Goal: Transaction & Acquisition: Book appointment/travel/reservation

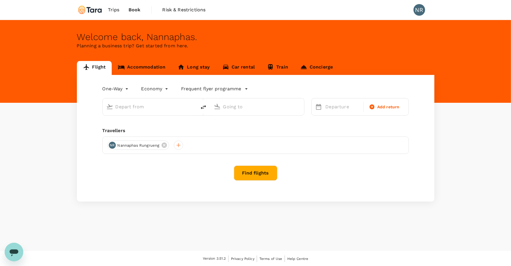
type input "roundtrip"
type input "[GEOGRAPHIC_DATA], [GEOGRAPHIC_DATA] (any)"
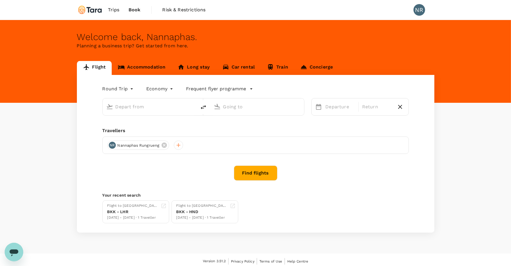
type input "[GEOGRAPHIC_DATA], [GEOGRAPHIC_DATA] (any)"
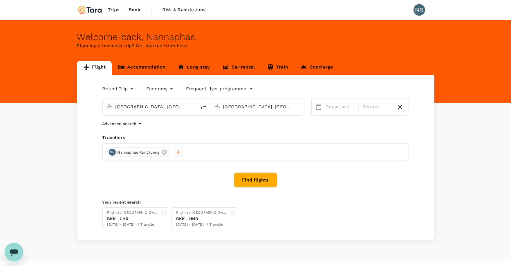
drag, startPoint x: 173, startPoint y: 106, endPoint x: 72, endPoint y: 98, distance: 101.2
click at [71, 98] on div "Flight Accommodation Long stay Car rental Train Concierge Round Trip roundtrip …" at bounding box center [255, 150] width 371 height 178
click at [134, 126] on p "Suvarnabhumi Intl" at bounding box center [158, 129] width 102 height 6
type input "Suvarnabhumi Intl (BKK)"
drag, startPoint x: 288, startPoint y: 106, endPoint x: 217, endPoint y: 99, distance: 71.4
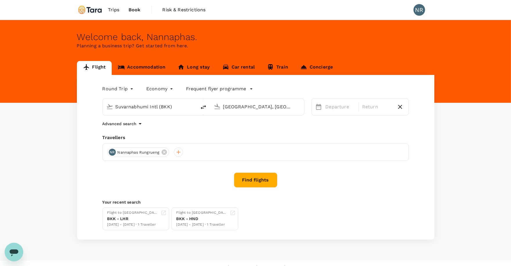
click at [217, 99] on div "[GEOGRAPHIC_DATA], [GEOGRAPHIC_DATA] (any)" at bounding box center [255, 105] width 89 height 13
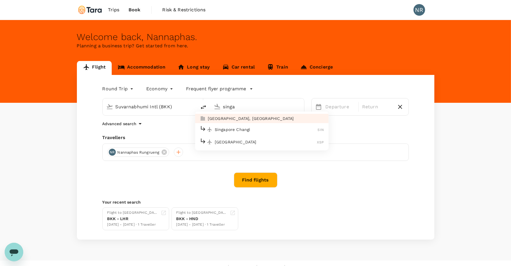
click at [239, 125] on div "Singapore Changi SIN" at bounding box center [262, 129] width 124 height 9
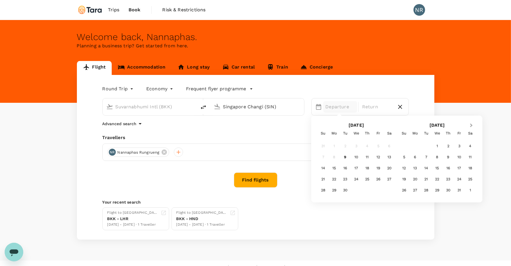
type input "Singapore Changi (SIN)"
click at [471, 126] on button "Next Month" at bounding box center [471, 125] width 9 height 9
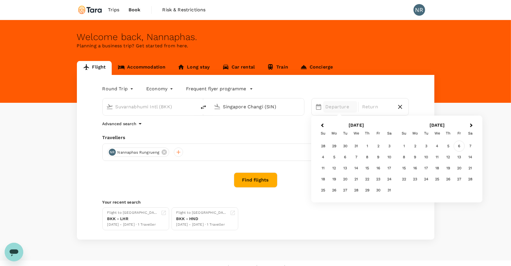
click at [455, 146] on div "6" at bounding box center [459, 146] width 11 height 11
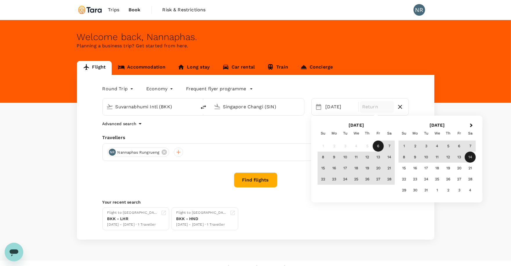
click at [470, 156] on div "14" at bounding box center [470, 157] width 11 height 11
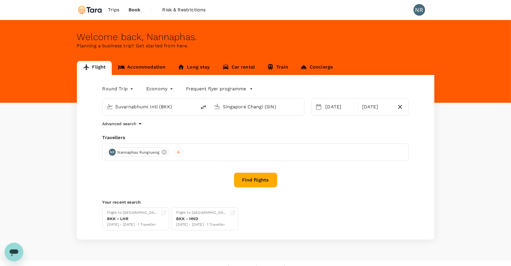
click at [402, 107] on icon "button" at bounding box center [399, 106] width 7 height 7
type input "oneway"
click at [355, 108] on div "[DATE]" at bounding box center [342, 107] width 39 height 12
click at [270, 106] on input "Singapore Changi (SIN)" at bounding box center [257, 106] width 69 height 9
type input "s"
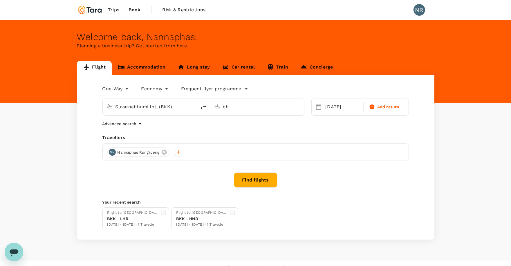
type input "c"
type input "s"
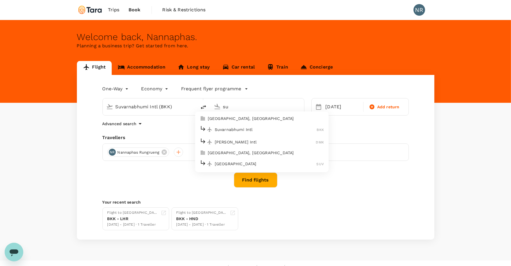
type input "s"
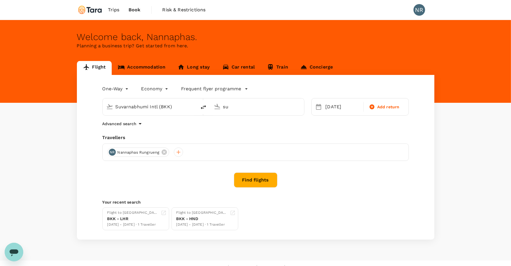
type input "s"
click at [279, 119] on p "[GEOGRAPHIC_DATA], [GEOGRAPHIC_DATA]" at bounding box center [266, 118] width 116 height 6
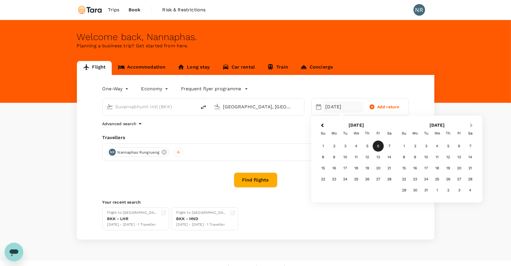
type input "[GEOGRAPHIC_DATA], [GEOGRAPHIC_DATA] (any)"
click at [471, 125] on span "Next Month" at bounding box center [471, 125] width 0 height 7
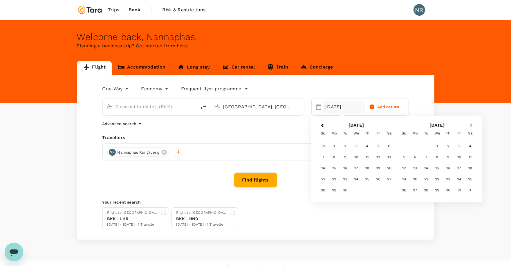
click at [471, 125] on span "Next Month" at bounding box center [471, 125] width 0 height 7
click at [377, 167] on div "14" at bounding box center [378, 168] width 11 height 11
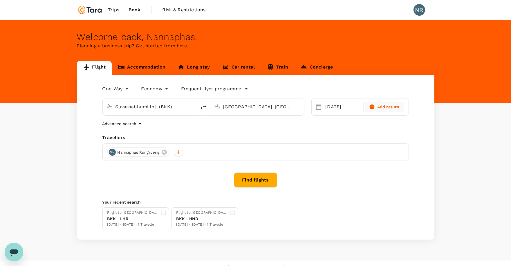
click at [395, 110] on div "Add return" at bounding box center [384, 107] width 39 height 11
type input "roundtrip"
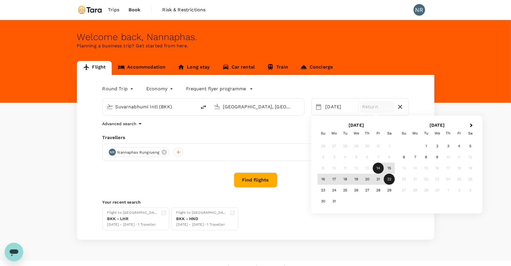
click at [387, 178] on div "22" at bounding box center [389, 179] width 11 height 11
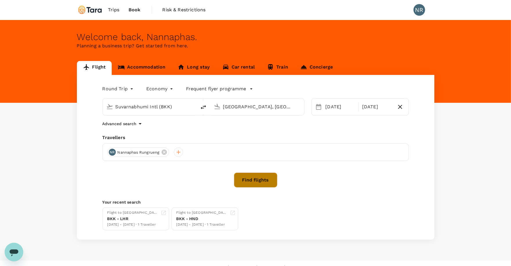
click at [268, 179] on button "Find flights" at bounding box center [256, 179] width 44 height 15
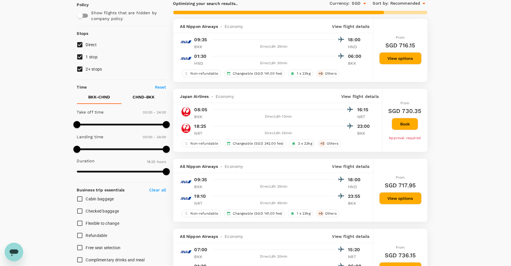
scroll to position [48, 0]
click at [81, 68] on input "2+ stops" at bounding box center [80, 69] width 12 height 12
checkbox input "false"
click at [81, 57] on input "1 stop" at bounding box center [80, 56] width 12 height 12
checkbox input "false"
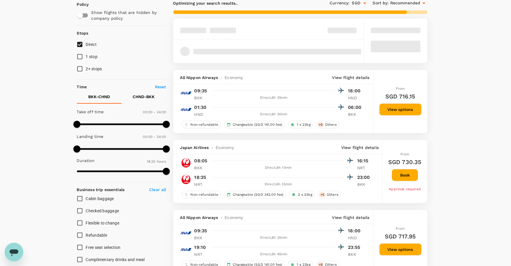
scroll to position [0, 0]
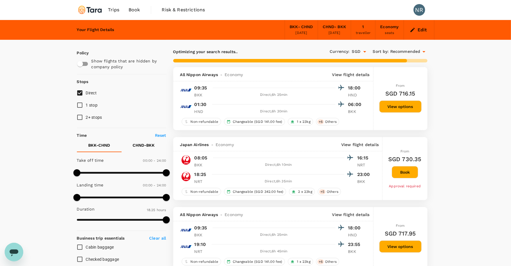
type input "1970"
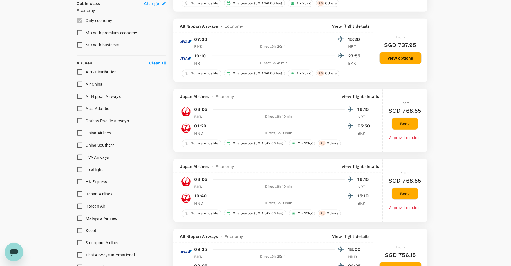
scroll to position [424, 0]
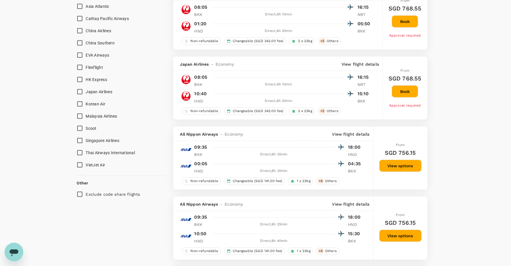
click at [96, 151] on span "Thai Airways International" at bounding box center [110, 152] width 49 height 5
click at [86, 151] on input "Thai Airways International" at bounding box center [80, 152] width 12 height 12
checkbox input "true"
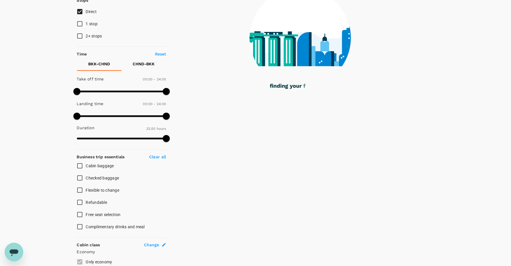
scroll to position [0, 0]
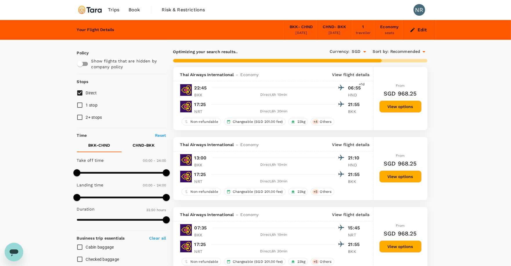
click at [349, 74] on p "View flight details" at bounding box center [350, 75] width 37 height 6
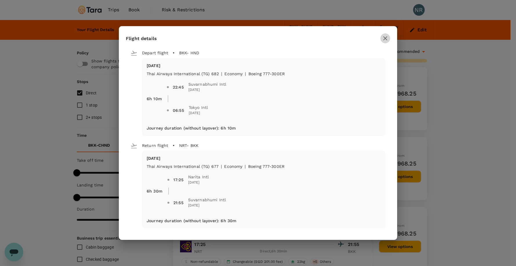
click at [388, 38] on icon "button" at bounding box center [385, 38] width 7 height 7
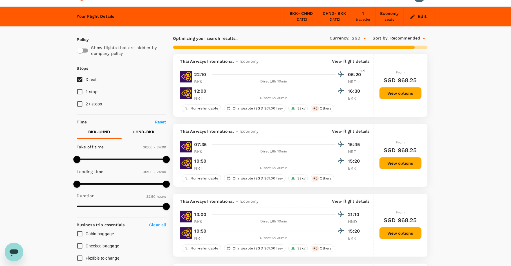
scroll to position [14, 0]
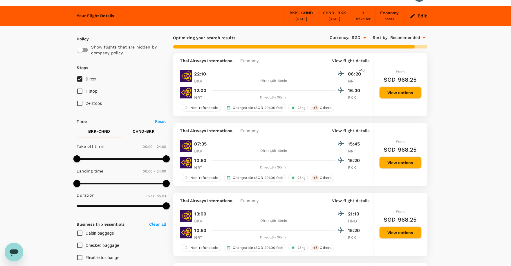
click at [348, 128] on p "View flight details" at bounding box center [350, 131] width 37 height 6
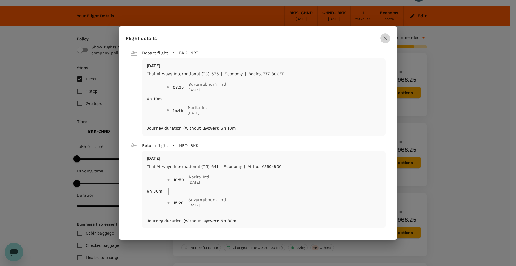
click at [388, 39] on icon "button" at bounding box center [385, 38] width 7 height 7
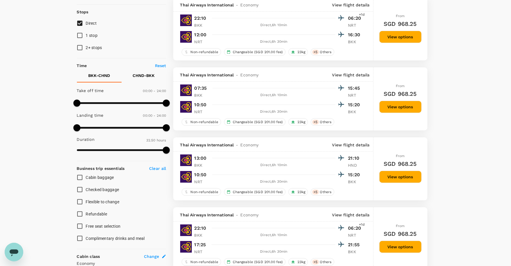
scroll to position [70, 0]
click at [346, 142] on p "View flight details" at bounding box center [350, 145] width 37 height 6
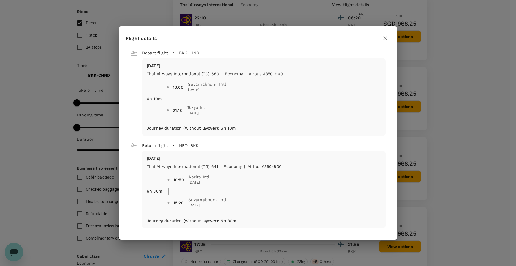
click at [387, 38] on icon "button" at bounding box center [385, 38] width 7 height 7
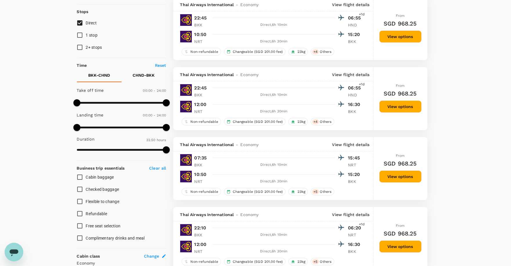
click at [355, 143] on p "View flight details" at bounding box center [350, 145] width 37 height 6
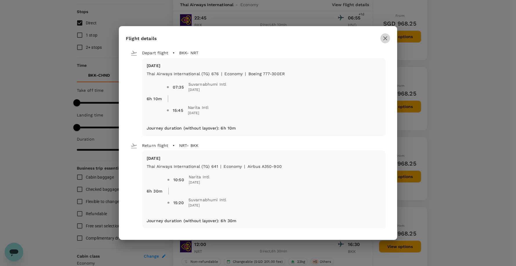
click at [385, 39] on icon "button" at bounding box center [385, 38] width 4 height 4
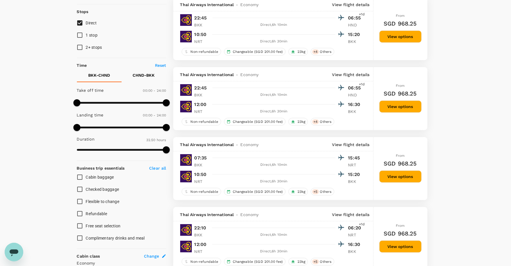
click at [352, 69] on div "Thai Airways International - Economy View flight details" at bounding box center [273, 74] width 200 height 14
click at [352, 73] on p "View flight details" at bounding box center [350, 75] width 37 height 6
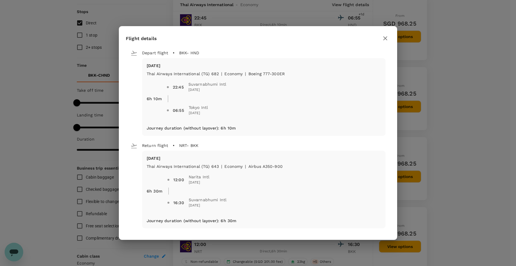
click at [383, 39] on icon "button" at bounding box center [385, 38] width 7 height 7
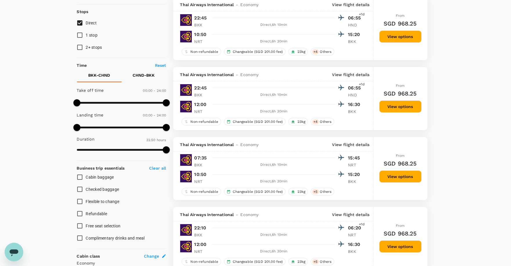
scroll to position [110, 0]
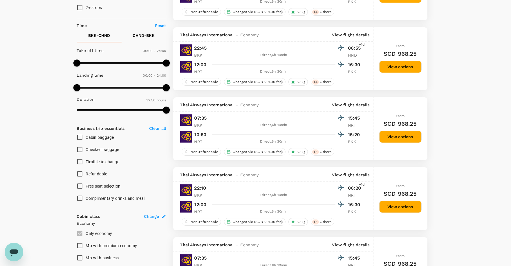
click at [353, 176] on div "Thai Airways International - Economy View flight details" at bounding box center [273, 174] width 200 height 14
click at [353, 174] on p "View flight details" at bounding box center [350, 175] width 37 height 6
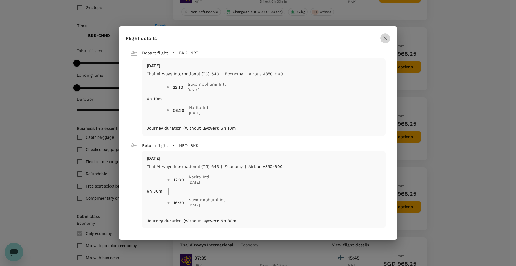
click at [386, 42] on button "button" at bounding box center [386, 38] width 10 height 10
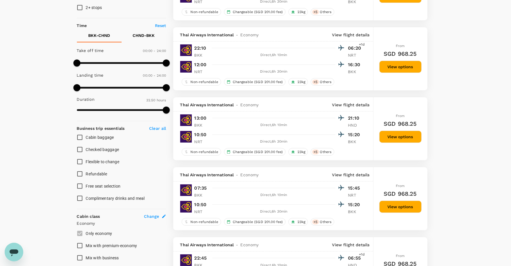
click at [356, 104] on p "View flight details" at bounding box center [350, 105] width 37 height 6
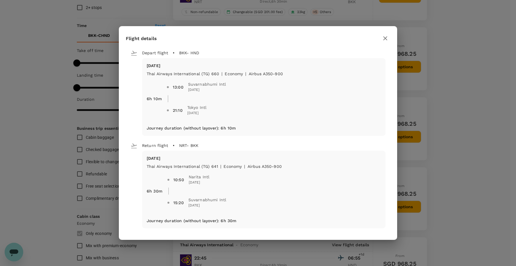
click at [387, 38] on icon "button" at bounding box center [385, 38] width 7 height 7
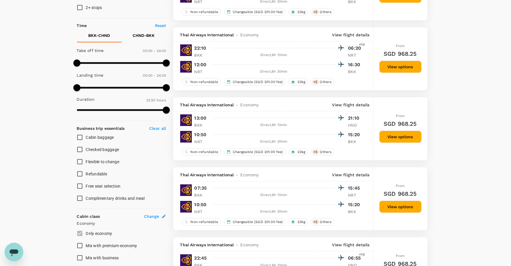
click at [356, 103] on p "View flight details" at bounding box center [350, 105] width 37 height 6
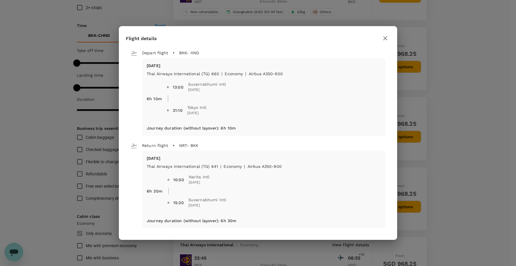
click at [386, 35] on icon "button" at bounding box center [385, 38] width 7 height 7
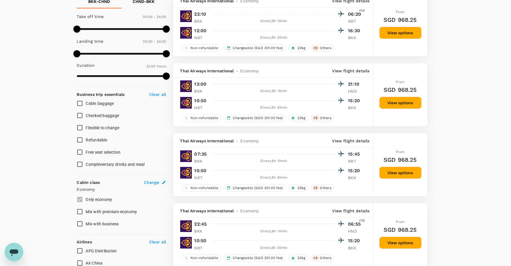
scroll to position [138, 0]
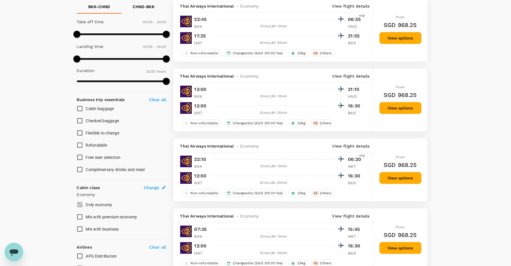
click at [362, 76] on p "View flight details" at bounding box center [350, 76] width 37 height 6
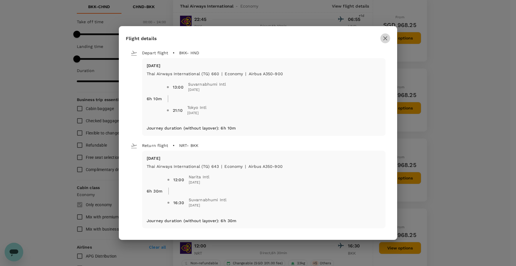
click at [386, 39] on icon "button" at bounding box center [385, 38] width 4 height 4
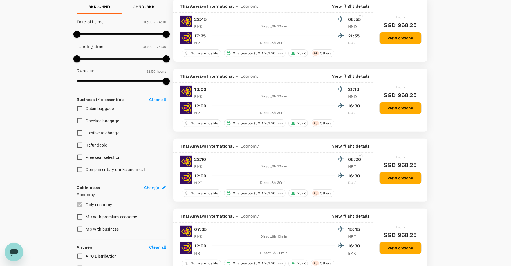
click at [362, 76] on p "View flight details" at bounding box center [350, 76] width 37 height 6
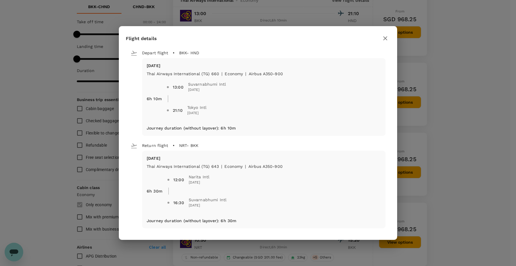
click at [386, 35] on icon "button" at bounding box center [385, 38] width 7 height 7
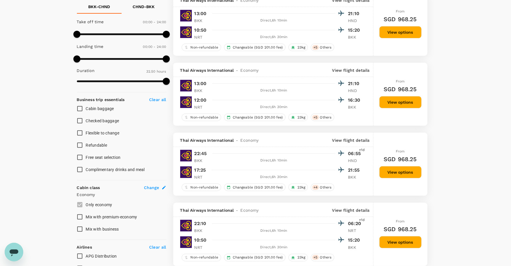
click at [364, 68] on p "View flight details" at bounding box center [350, 70] width 37 height 6
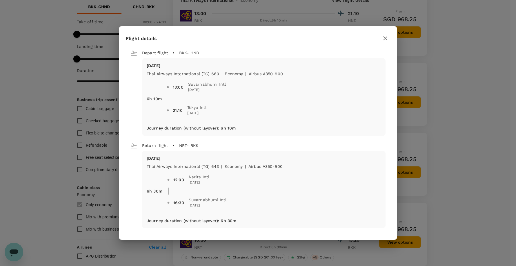
click at [384, 35] on icon "button" at bounding box center [385, 38] width 7 height 7
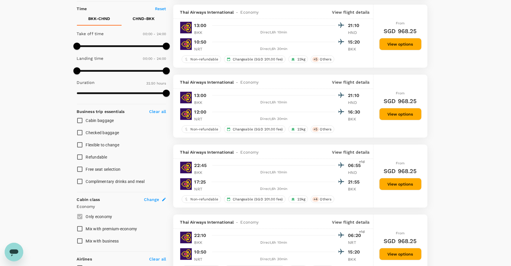
scroll to position [0, 0]
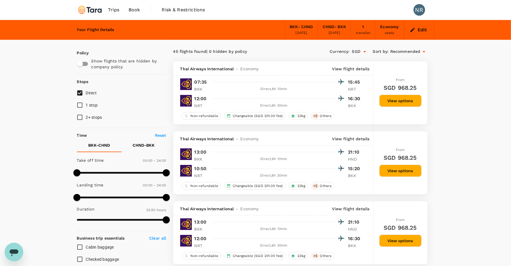
click at [351, 138] on p "View flight details" at bounding box center [350, 139] width 37 height 6
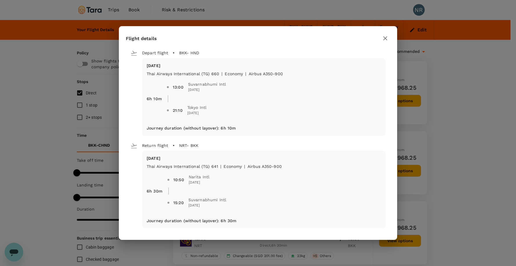
click at [386, 41] on icon "button" at bounding box center [385, 38] width 7 height 7
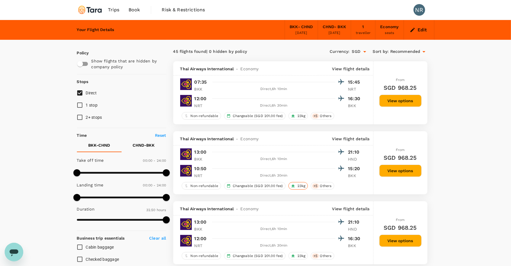
click at [299, 183] on span "23kg" at bounding box center [301, 185] width 13 height 5
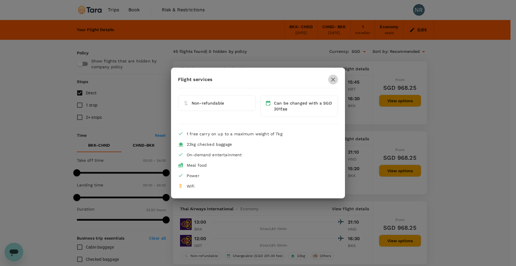
click at [337, 77] on button "button" at bounding box center [333, 80] width 10 height 10
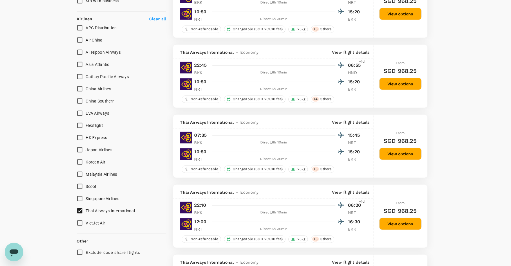
scroll to position [368, 0]
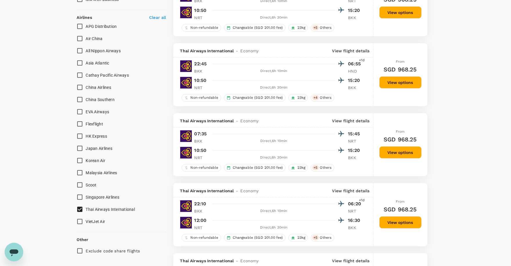
click at [354, 120] on p "View flight details" at bounding box center [350, 121] width 37 height 6
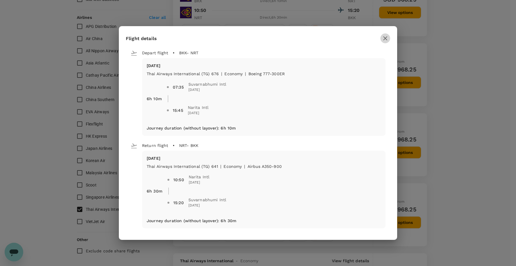
click at [385, 37] on icon "button" at bounding box center [385, 38] width 7 height 7
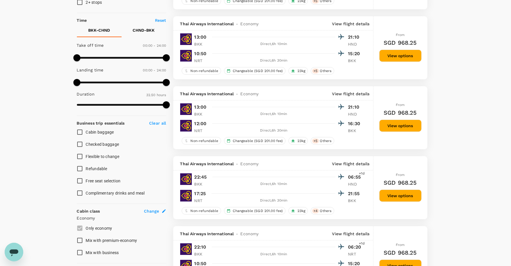
scroll to position [0, 0]
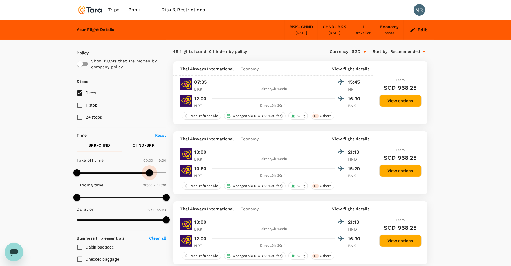
type input "1440"
drag, startPoint x: 164, startPoint y: 175, endPoint x: 181, endPoint y: 176, distance: 17.7
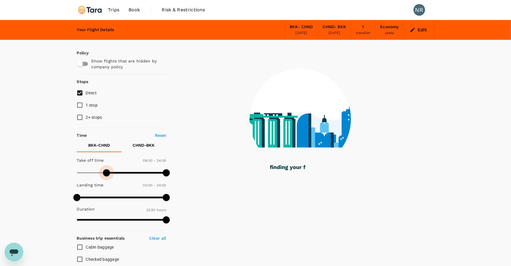
type input "360"
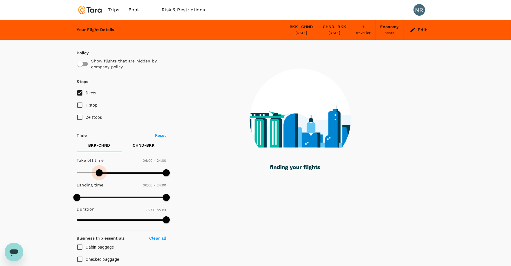
drag, startPoint x: 79, startPoint y: 170, endPoint x: 100, endPoint y: 169, distance: 21.0
click at [100, 169] on span at bounding box center [99, 172] width 7 height 7
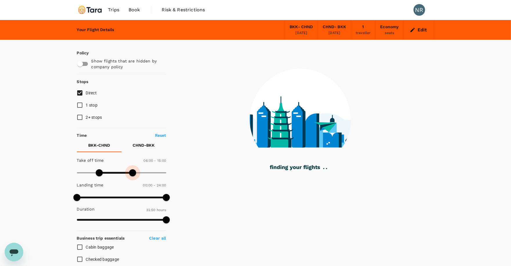
drag, startPoint x: 161, startPoint y: 175, endPoint x: 132, endPoint y: 174, distance: 29.0
click at [132, 174] on span at bounding box center [132, 172] width 7 height 7
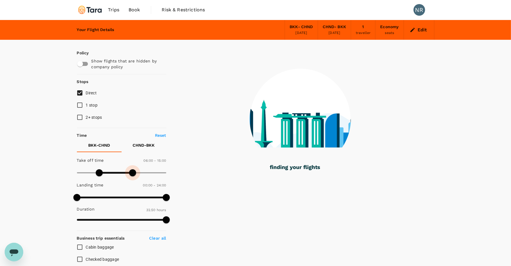
type input "720"
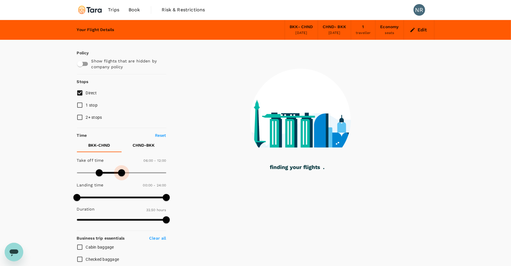
drag, startPoint x: 132, startPoint y: 174, endPoint x: 121, endPoint y: 174, distance: 11.3
click at [121, 174] on span at bounding box center [121, 172] width 7 height 7
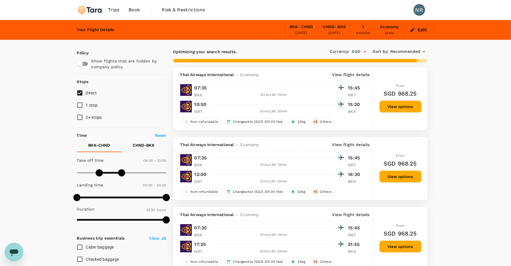
click at [349, 142] on p "View flight details" at bounding box center [350, 145] width 37 height 6
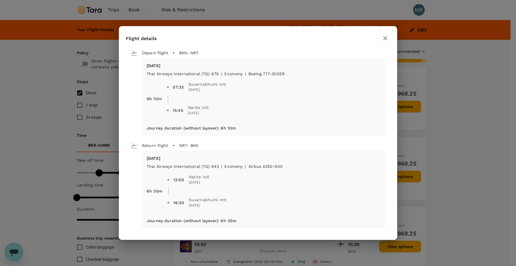
click at [387, 39] on icon "button" at bounding box center [385, 38] width 7 height 7
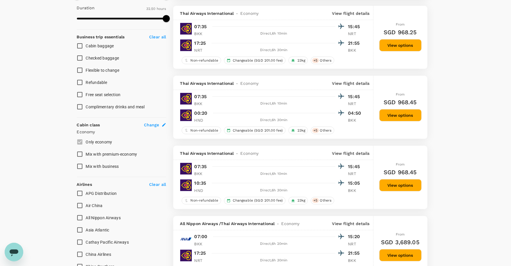
scroll to position [155, 0]
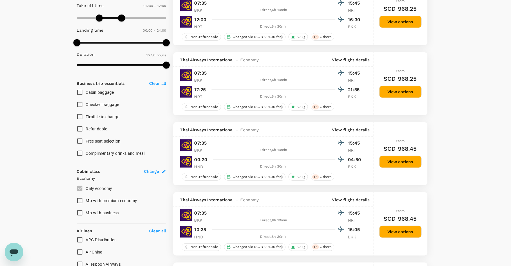
click at [361, 59] on p "View flight details" at bounding box center [350, 60] width 37 height 6
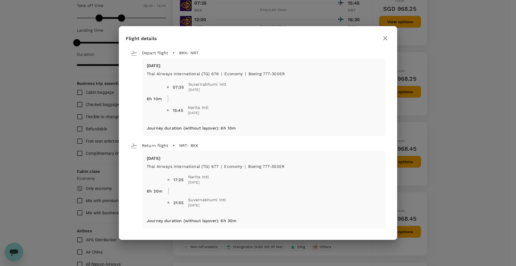
click at [383, 41] on icon "button" at bounding box center [385, 38] width 7 height 7
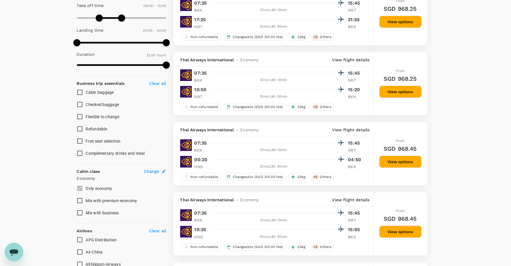
click at [355, 60] on p "View flight details" at bounding box center [350, 60] width 37 height 6
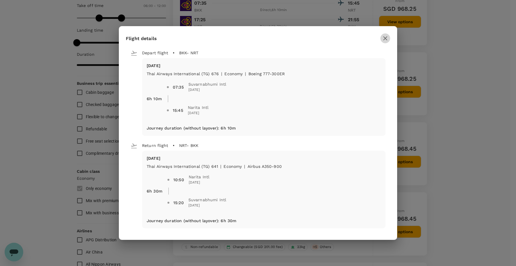
click at [385, 38] on icon "button" at bounding box center [385, 38] width 7 height 7
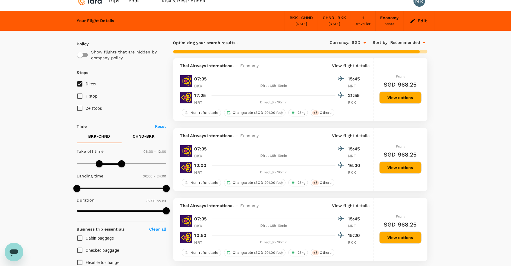
scroll to position [12, 0]
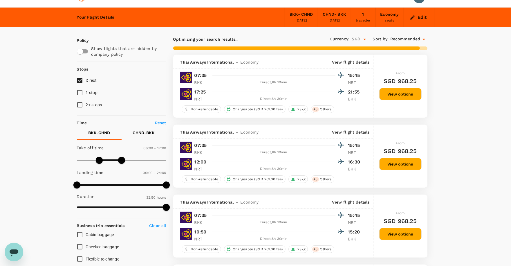
click at [351, 129] on p "View flight details" at bounding box center [350, 132] width 37 height 6
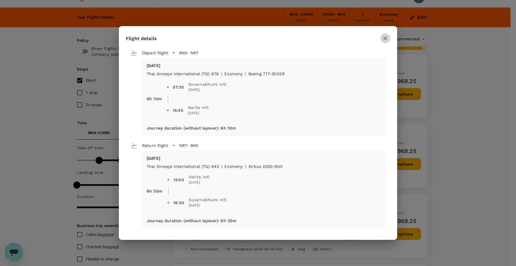
click at [385, 35] on icon "button" at bounding box center [385, 38] width 7 height 7
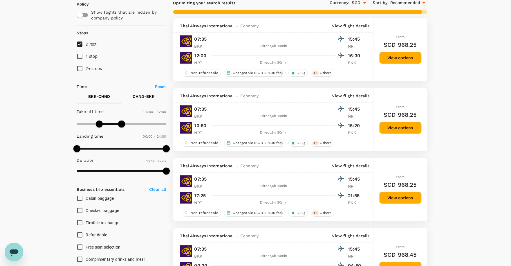
scroll to position [0, 0]
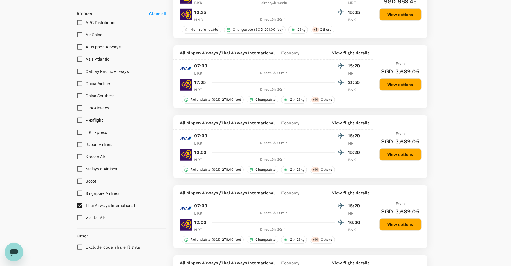
checkbox input "false"
checkbox input "true"
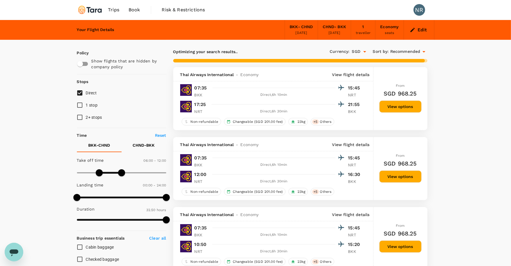
click at [331, 32] on div "[DATE]" at bounding box center [334, 33] width 12 height 6
click at [418, 30] on button "Edit" at bounding box center [418, 29] width 21 height 9
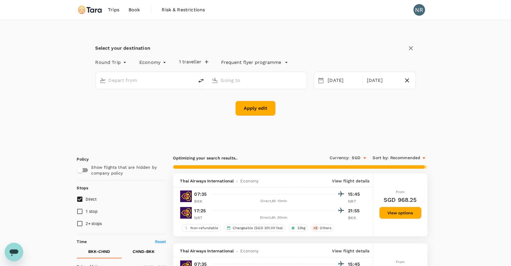
type input "Suvarnabhumi Intl (BKK)"
click at [240, 80] on input "[GEOGRAPHIC_DATA], [GEOGRAPHIC_DATA] (any)" at bounding box center [257, 80] width 73 height 9
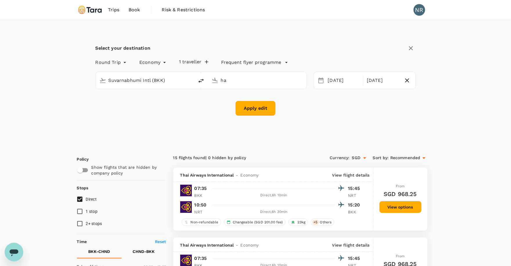
type input "h"
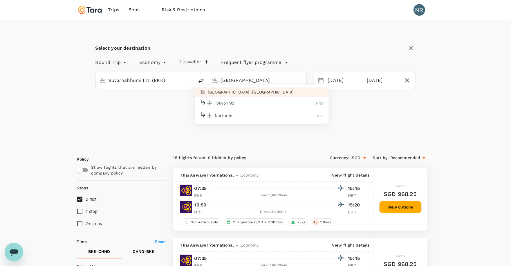
click at [255, 103] on p "Tokyo Intl" at bounding box center [265, 103] width 101 height 6
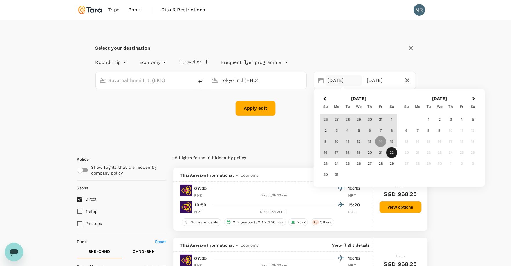
type input "Tokyo Intl (HND)"
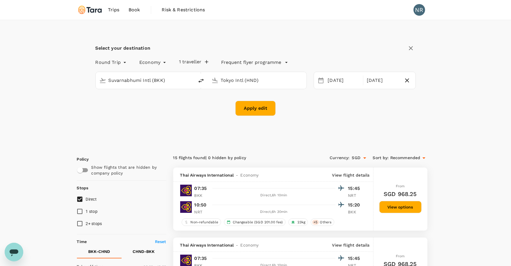
click at [307, 115] on div "Apply edit" at bounding box center [255, 108] width 320 height 15
click at [276, 109] on div "Apply edit" at bounding box center [255, 108] width 320 height 15
click at [267, 108] on button "Apply edit" at bounding box center [255, 108] width 40 height 15
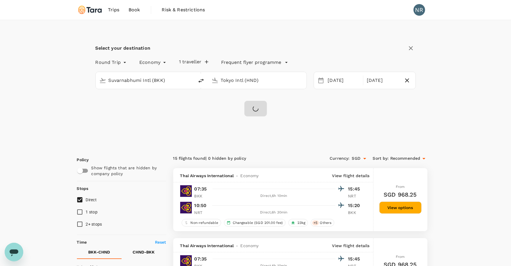
checkbox input "false"
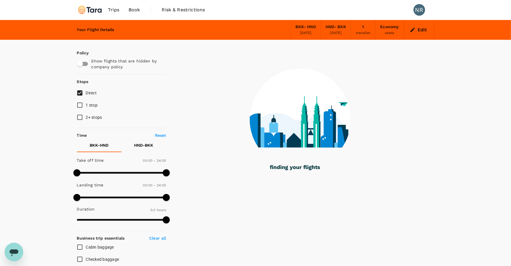
type input "990"
checkbox input "true"
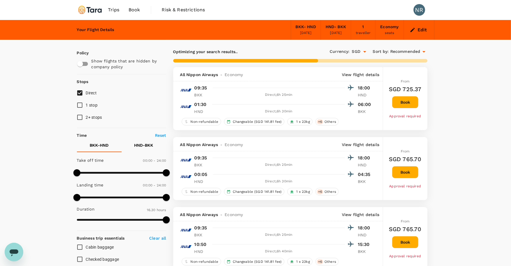
type input "1265"
checkbox input "false"
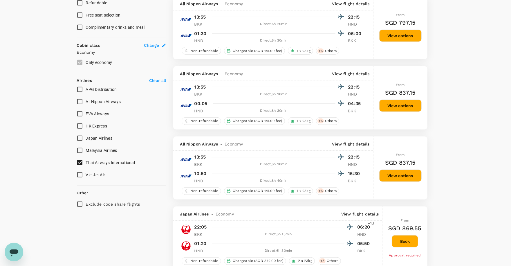
scroll to position [305, 0]
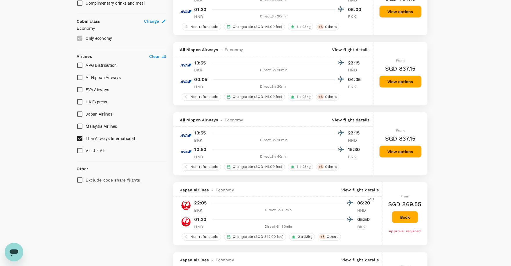
click at [128, 138] on span "Thai Airways International" at bounding box center [110, 138] width 49 height 5
click at [86, 138] on input "Thai Airways International" at bounding box center [80, 138] width 12 height 12
click at [127, 138] on span "Thai Airways International" at bounding box center [110, 138] width 49 height 5
click at [86, 138] on input "Thai Airways International" at bounding box center [80, 138] width 12 height 12
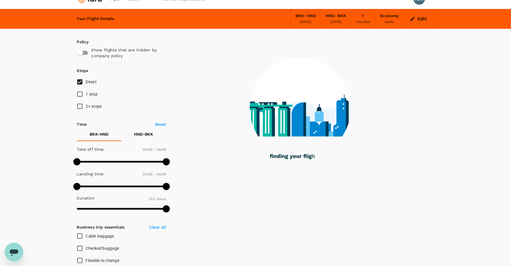
scroll to position [0, 0]
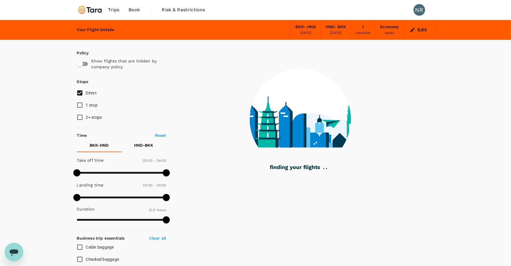
checkbox input "false"
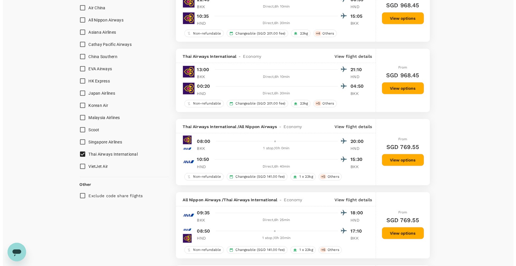
scroll to position [429, 0]
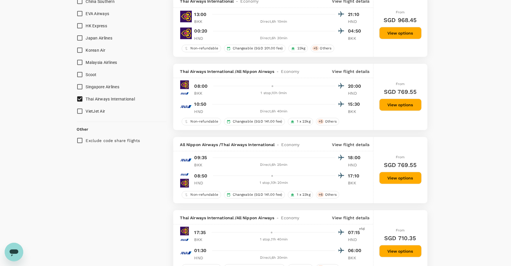
click at [360, 68] on p "View flight details" at bounding box center [350, 71] width 37 height 6
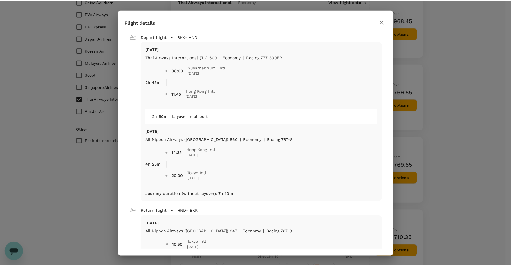
scroll to position [453, 0]
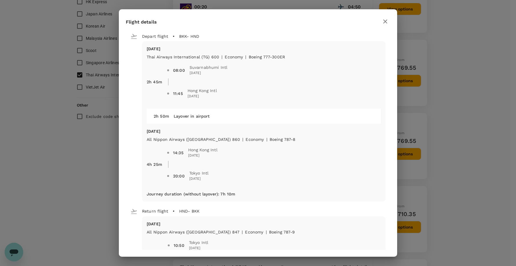
type input "1895"
checkbox input "false"
checkbox input "true"
click at [384, 26] on button "button" at bounding box center [386, 22] width 10 height 10
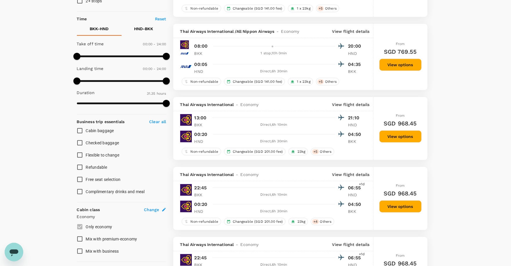
scroll to position [0, 0]
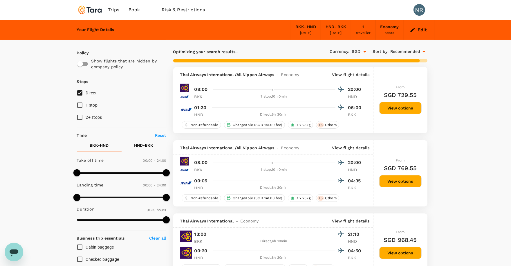
click at [95, 91] on span "Direct" at bounding box center [91, 92] width 11 height 5
click at [86, 91] on input "Direct" at bounding box center [80, 93] width 12 height 12
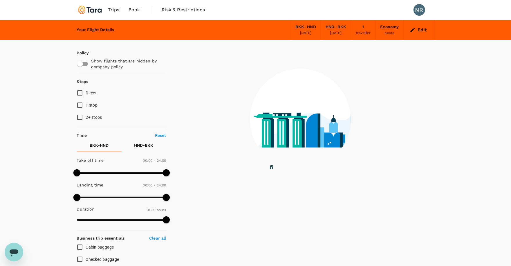
click at [92, 91] on span "Direct" at bounding box center [91, 92] width 11 height 5
click at [86, 91] on input "Direct" at bounding box center [80, 93] width 12 height 12
checkbox input "true"
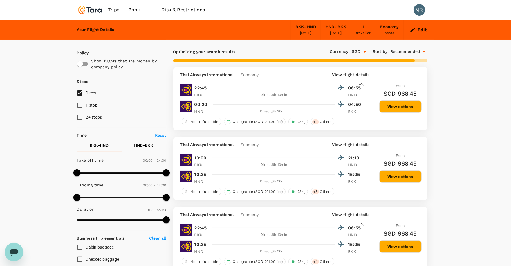
click at [354, 145] on p "View flight details" at bounding box center [350, 145] width 37 height 6
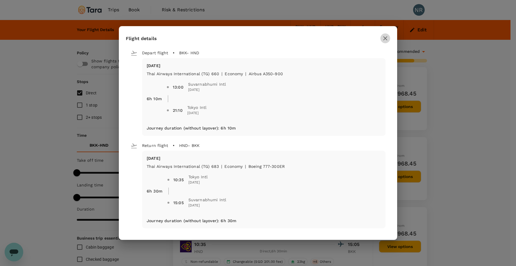
click at [381, 40] on button "button" at bounding box center [386, 38] width 10 height 10
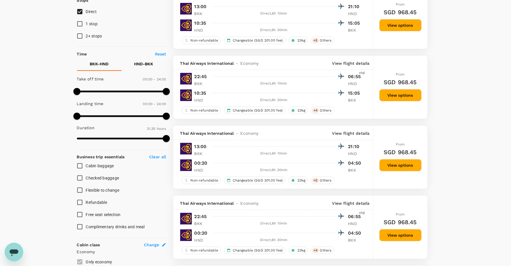
scroll to position [82, 0]
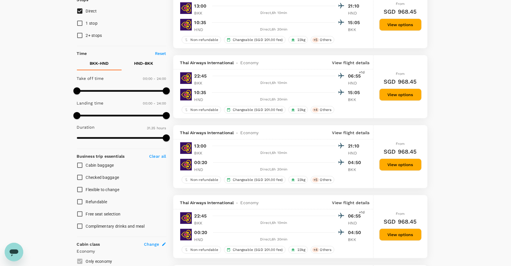
click at [356, 200] on p "View flight details" at bounding box center [350, 203] width 37 height 6
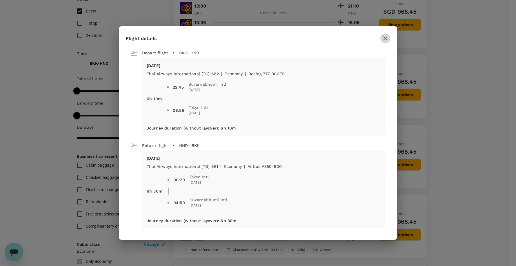
click at [388, 39] on icon "button" at bounding box center [385, 38] width 7 height 7
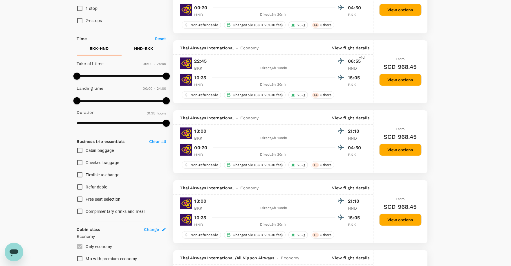
scroll to position [67, 0]
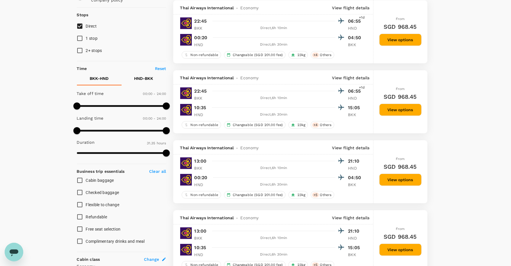
click at [353, 79] on p "View flight details" at bounding box center [350, 78] width 37 height 6
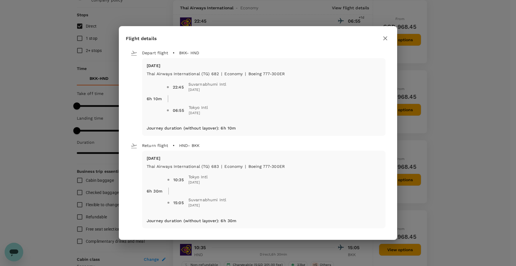
click at [387, 39] on icon "button" at bounding box center [385, 38] width 4 height 4
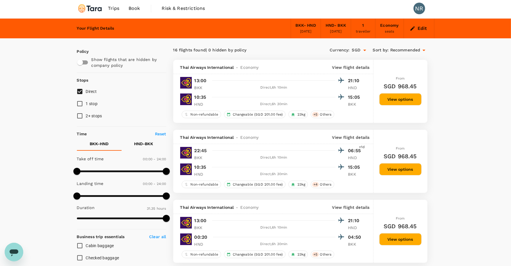
scroll to position [0, 0]
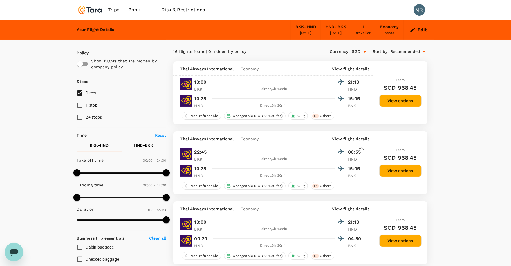
click at [358, 69] on p "View flight details" at bounding box center [350, 69] width 37 height 6
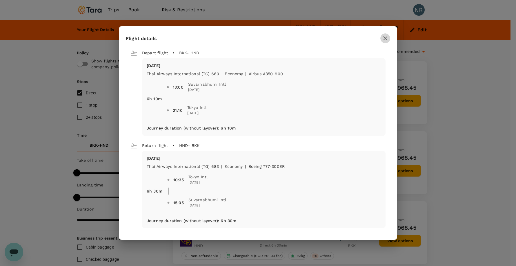
click at [387, 38] on icon "button" at bounding box center [385, 38] width 7 height 7
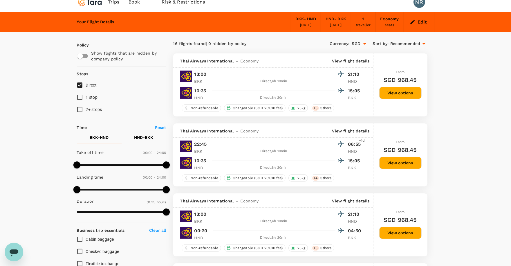
scroll to position [6, 0]
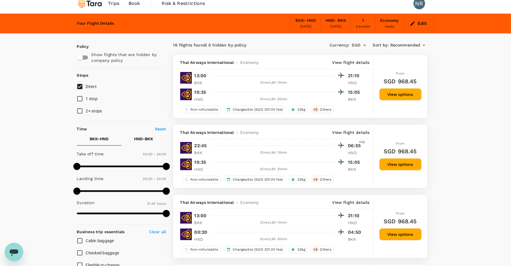
click at [354, 61] on p "View flight details" at bounding box center [350, 62] width 37 height 6
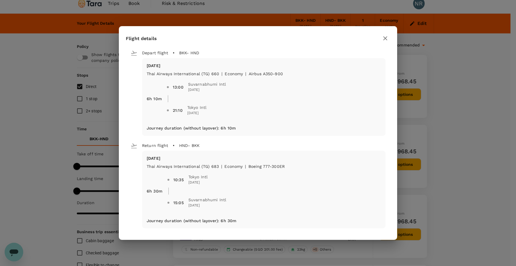
click at [393, 32] on div "Flight details Depart flight BKK - HND [DATE] Thai Airways International (TG) 6…" at bounding box center [258, 133] width 278 height 214
click at [389, 34] on div at bounding box center [386, 38] width 10 height 10
click at [387, 35] on icon "button" at bounding box center [385, 38] width 7 height 7
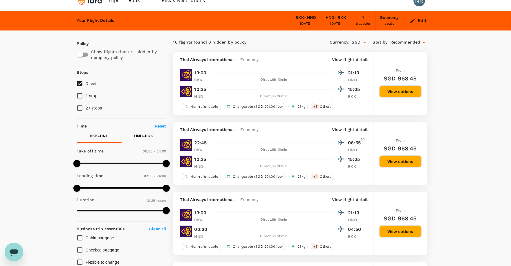
scroll to position [0, 0]
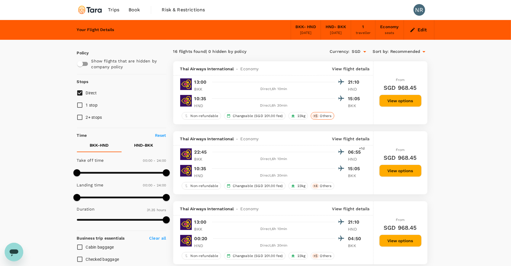
click at [323, 116] on span "Others" at bounding box center [326, 115] width 16 height 5
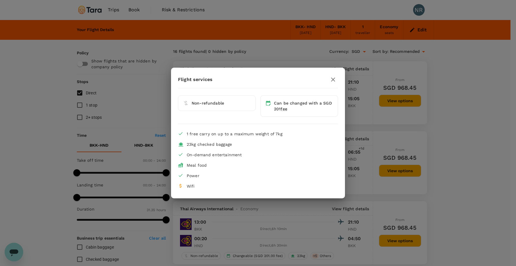
click at [328, 80] on div "Flight services" at bounding box center [258, 80] width 160 height 10
click at [331, 80] on icon "button" at bounding box center [333, 79] width 7 height 7
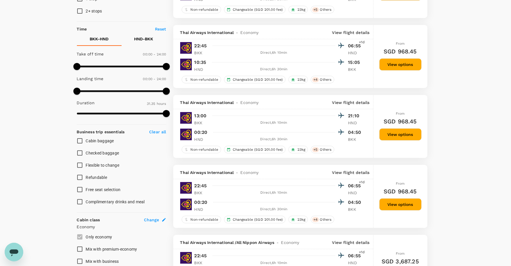
scroll to position [110, 0]
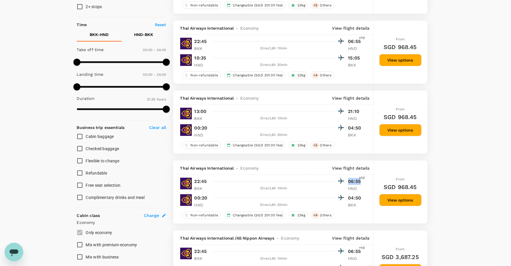
drag, startPoint x: 348, startPoint y: 178, endPoint x: 362, endPoint y: 180, distance: 14.6
click at [362, 180] on div "22:45 06:55 +1d" at bounding box center [278, 181] width 168 height 8
click at [362, 180] on p "06:55" at bounding box center [355, 181] width 15 height 7
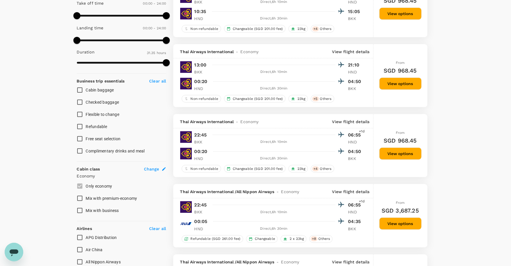
scroll to position [136, 0]
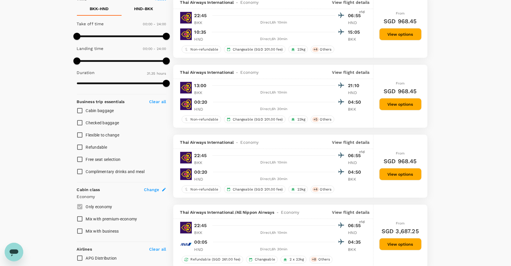
click at [367, 143] on p "View flight details" at bounding box center [350, 142] width 37 height 6
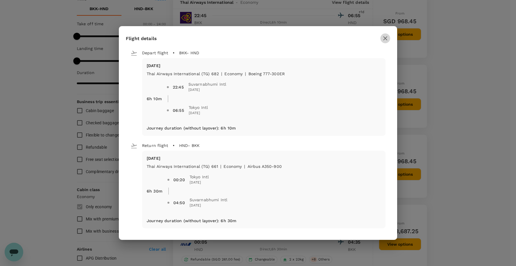
click at [386, 41] on icon "button" at bounding box center [385, 38] width 7 height 7
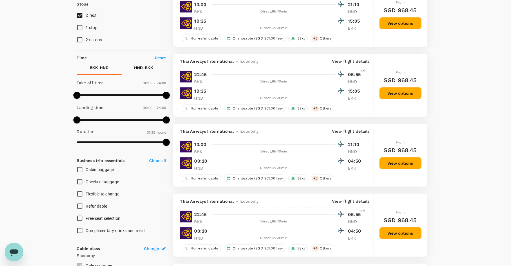
scroll to position [31, 0]
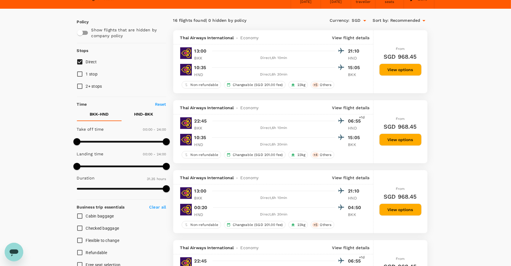
click at [363, 106] on p "View flight details" at bounding box center [350, 108] width 37 height 6
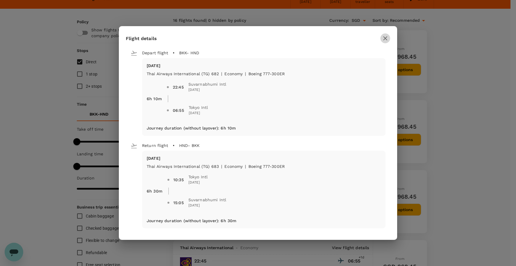
click at [386, 39] on icon "button" at bounding box center [385, 38] width 4 height 4
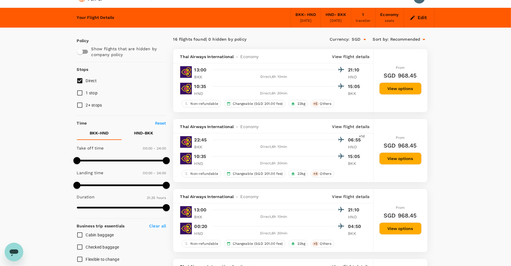
scroll to position [0, 0]
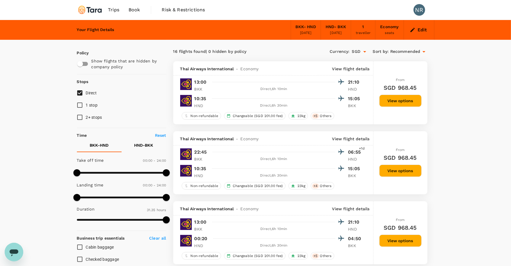
click at [360, 70] on p "View flight details" at bounding box center [350, 69] width 37 height 6
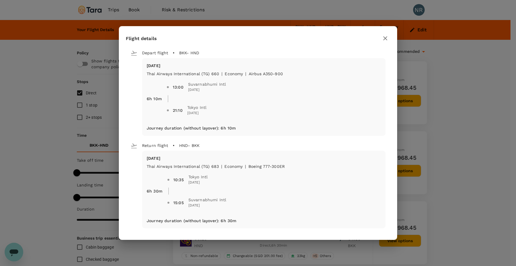
click at [381, 37] on button "button" at bounding box center [386, 38] width 10 height 10
